Goal: Information Seeking & Learning: Learn about a topic

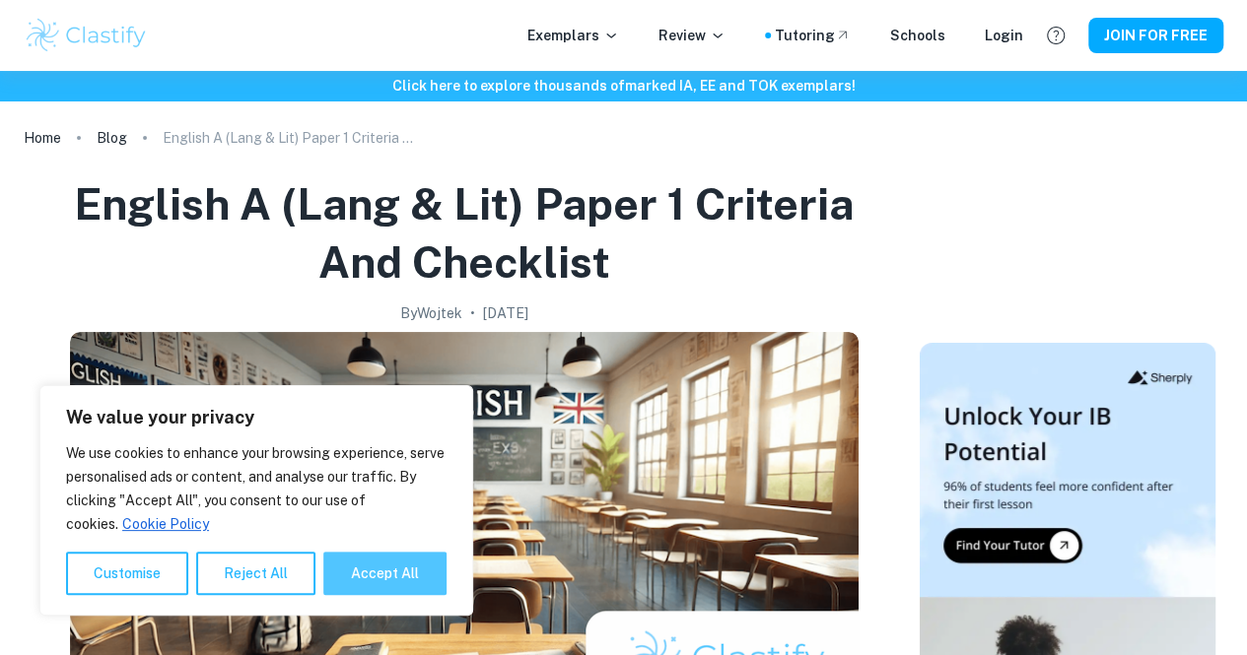
click at [351, 574] on button "Accept All" at bounding box center [384, 573] width 123 height 43
checkbox input "true"
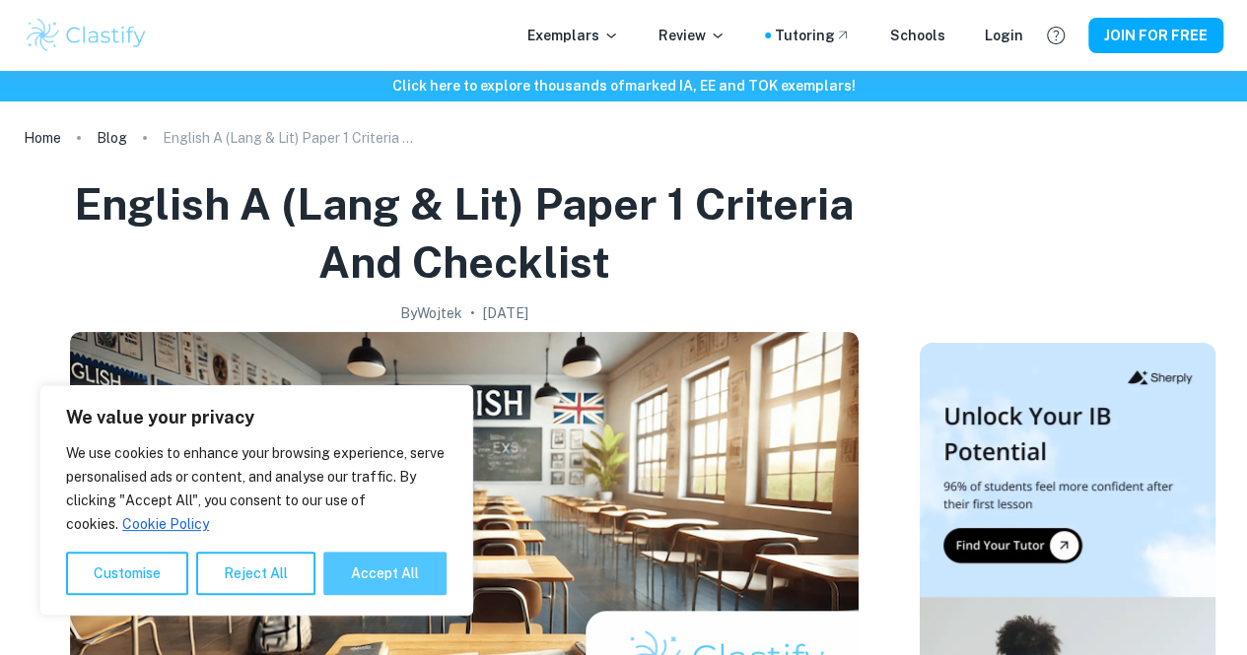
checkbox input "true"
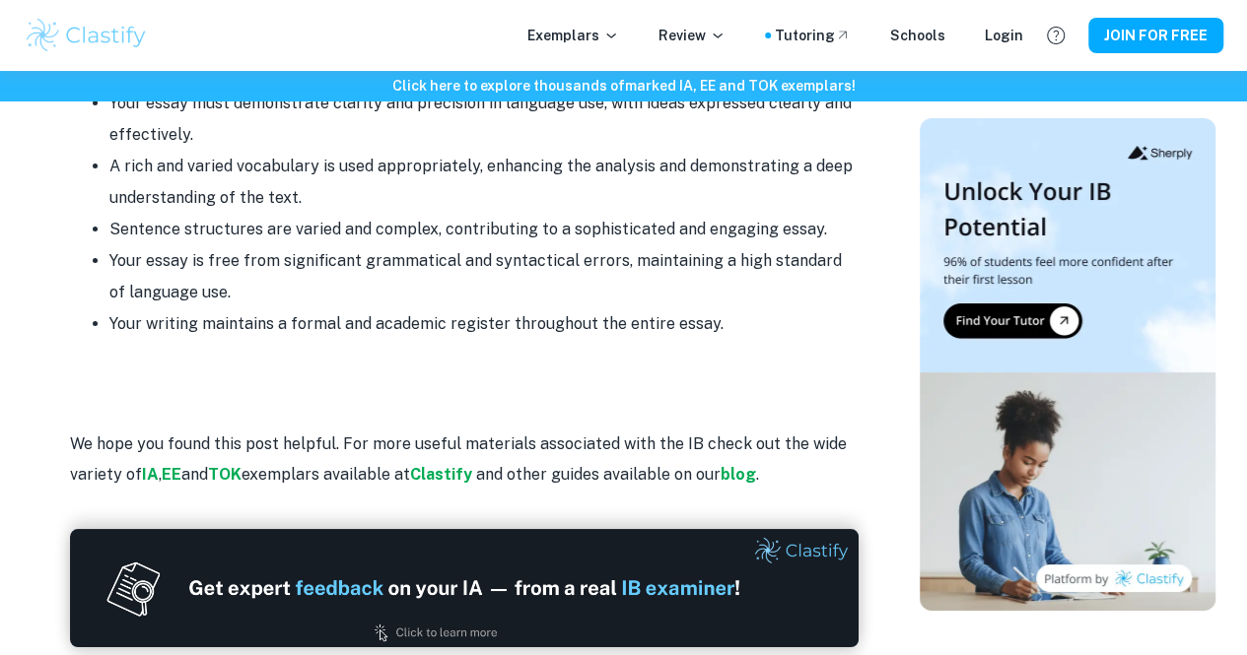
scroll to position [3219, 0]
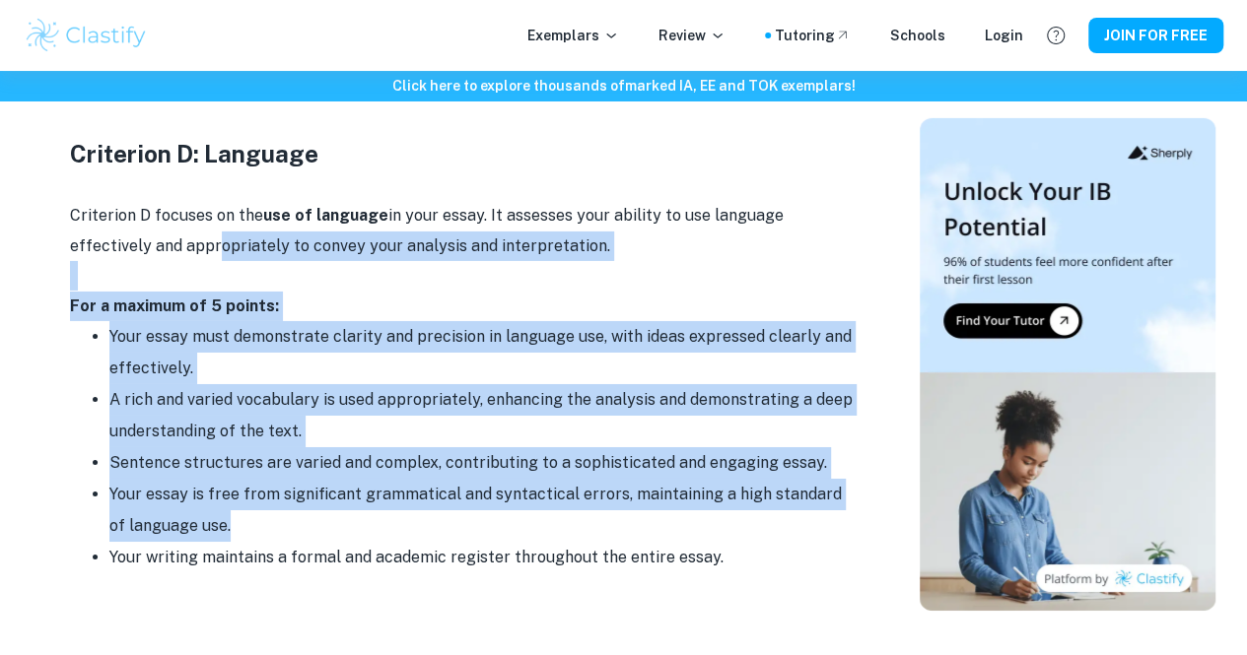
drag, startPoint x: 725, startPoint y: 494, endPoint x: 124, endPoint y: 197, distance: 670.4
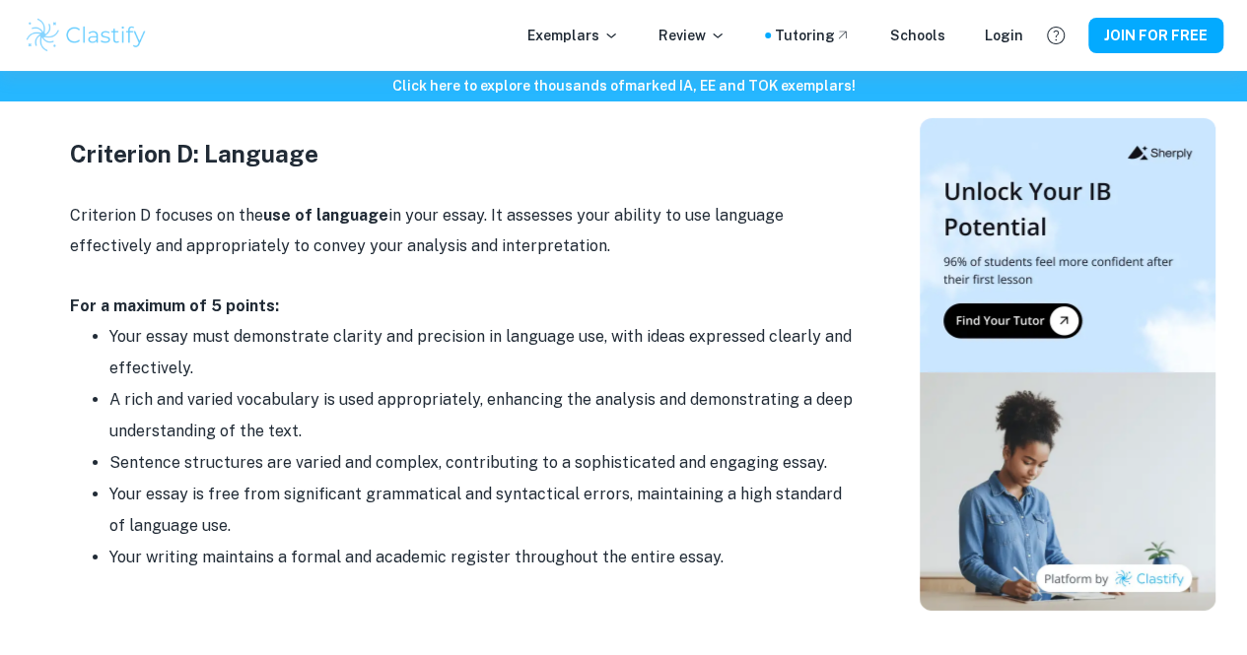
click at [737, 542] on li "Your writing maintains a formal and academic register throughout the entire ess…" at bounding box center [483, 558] width 749 height 32
click at [621, 479] on li "Your essay is free from significant grammatical and syntactical errors, maintai…" at bounding box center [483, 510] width 749 height 63
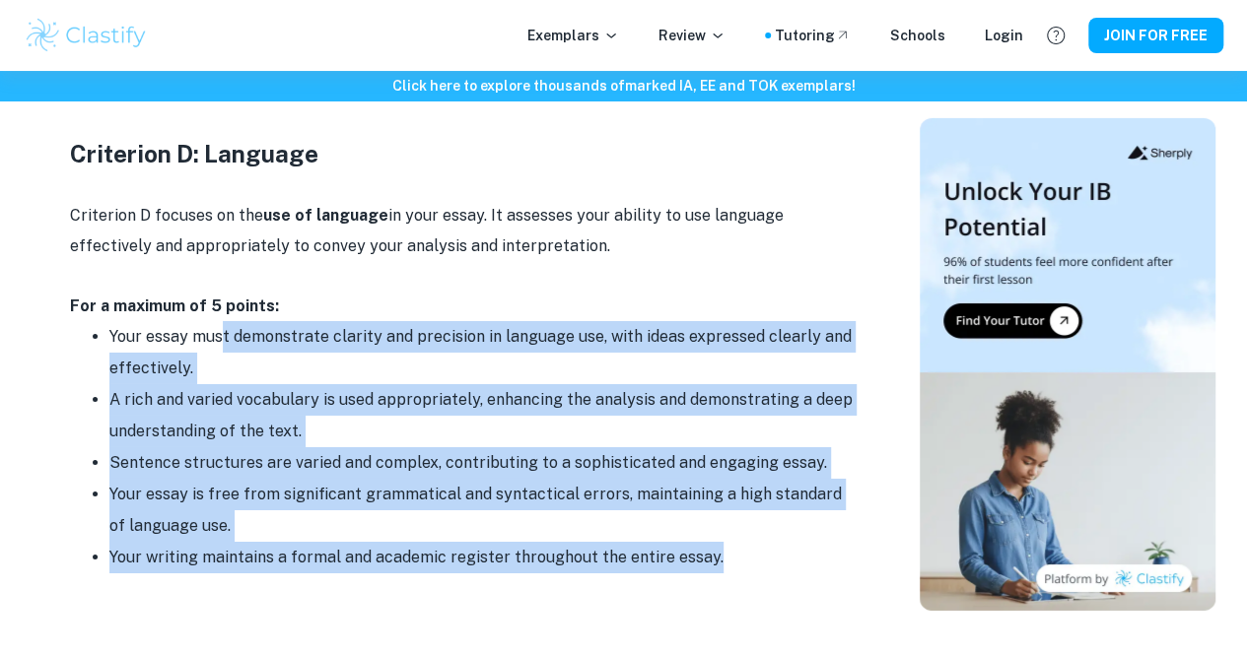
drag, startPoint x: 737, startPoint y: 514, endPoint x: 183, endPoint y: 236, distance: 620.1
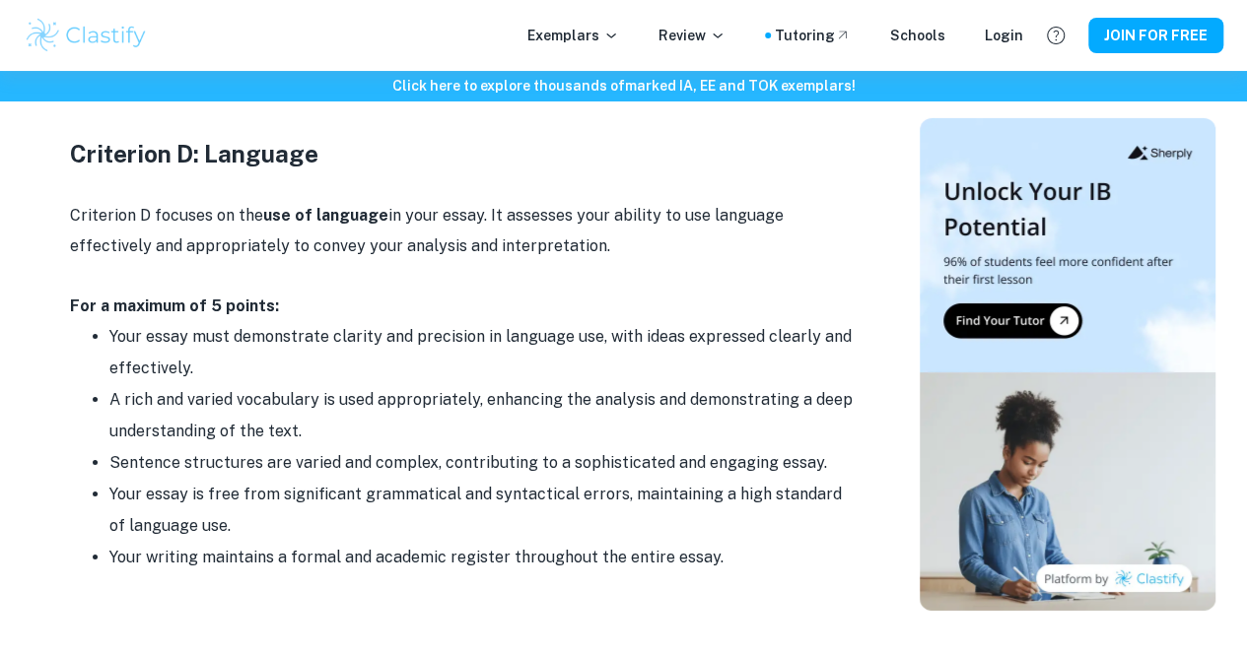
click at [393, 261] on p at bounding box center [464, 276] width 788 height 30
